Goal: Navigation & Orientation: Find specific page/section

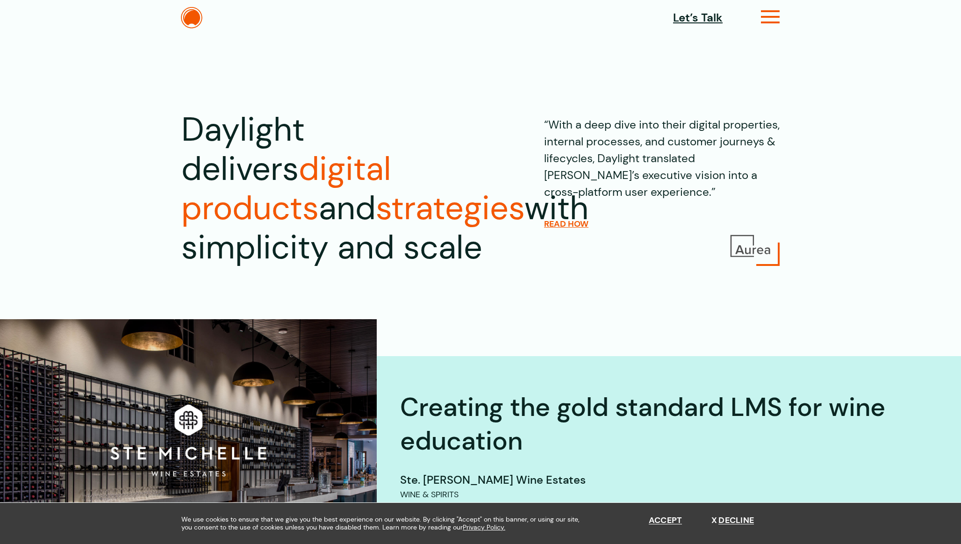
click at [772, 20] on icon at bounding box center [770, 21] width 19 height 10
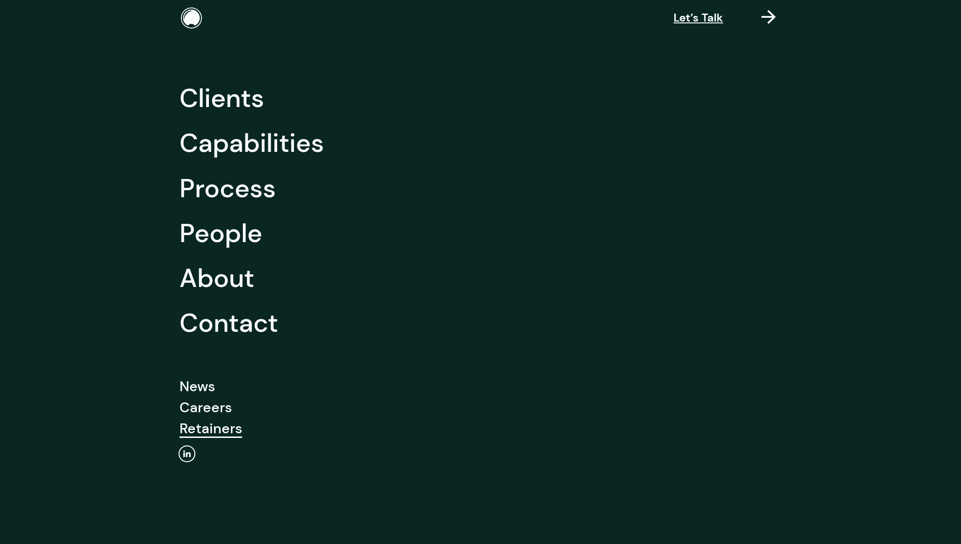
click at [219, 427] on link "Retainers" at bounding box center [211, 428] width 63 height 21
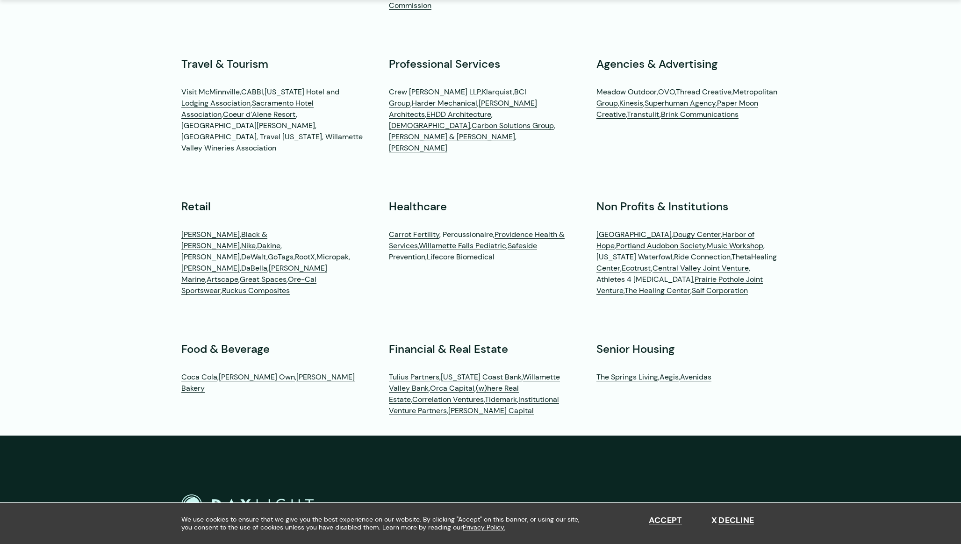
scroll to position [2653, 0]
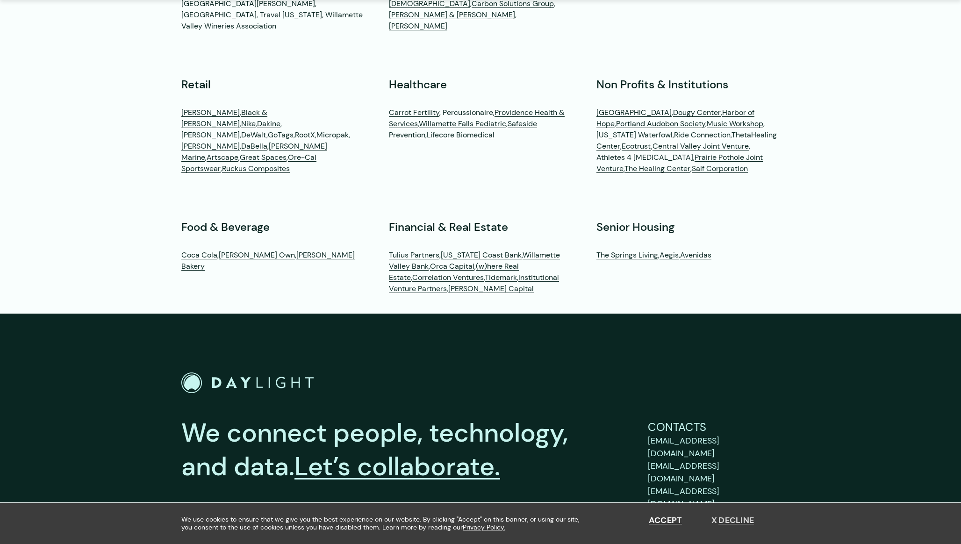
click at [738, 518] on button "Decline" at bounding box center [733, 521] width 43 height 10
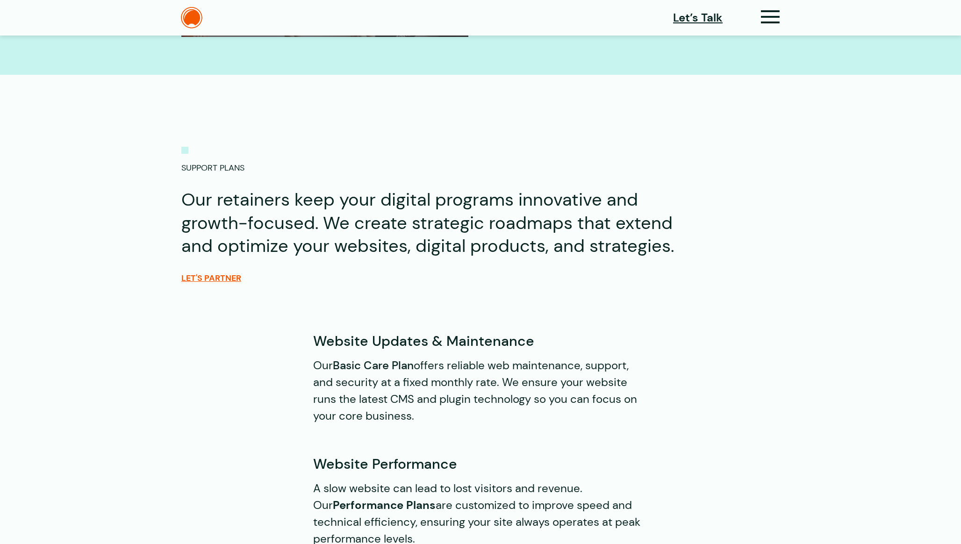
scroll to position [0, 0]
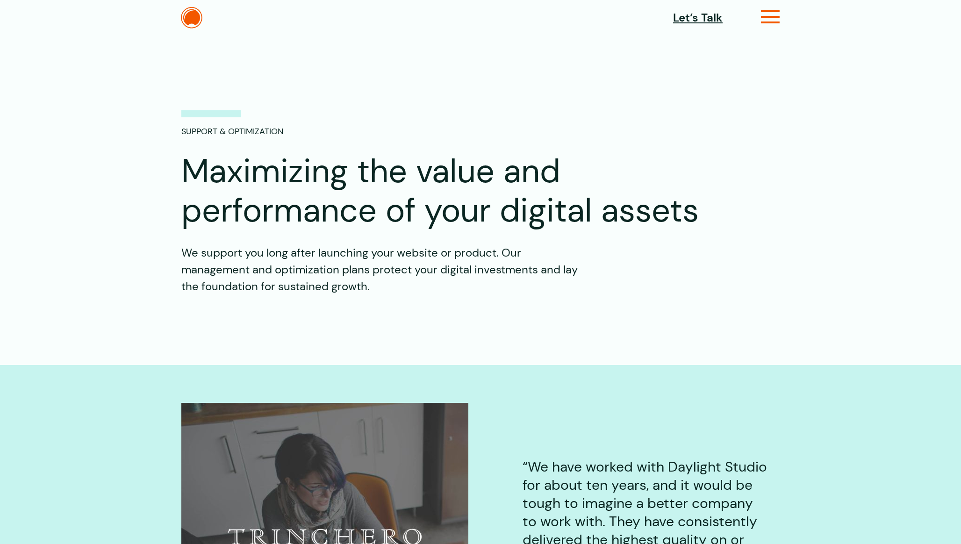
click at [775, 25] on icon at bounding box center [770, 21] width 19 height 10
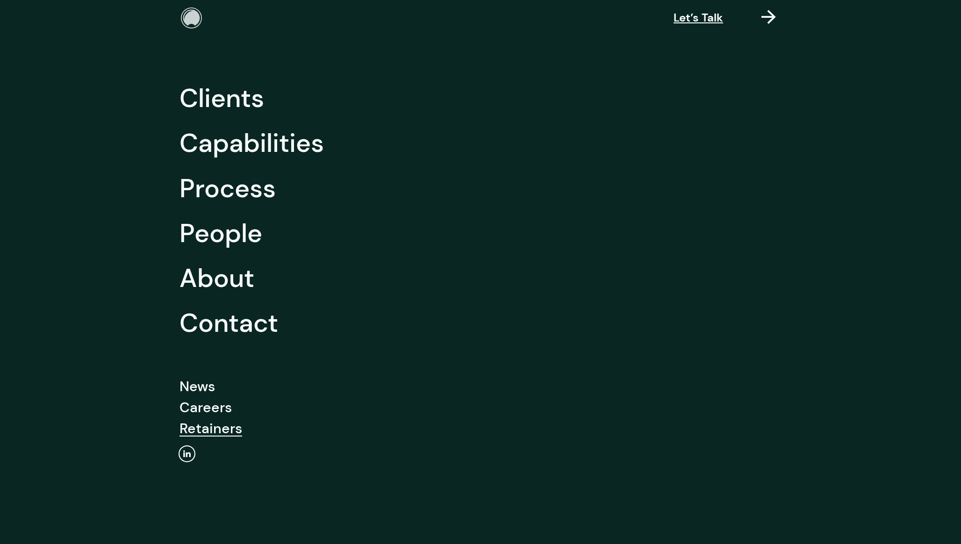
click at [187, 17] on img at bounding box center [192, 18] width 22 height 22
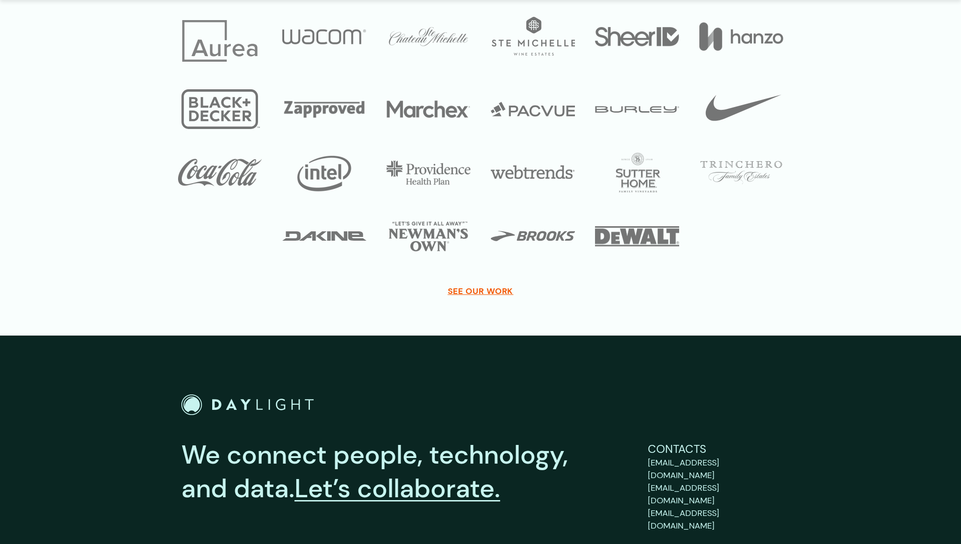
scroll to position [3348, 0]
